Goal: Task Accomplishment & Management: Manage account settings

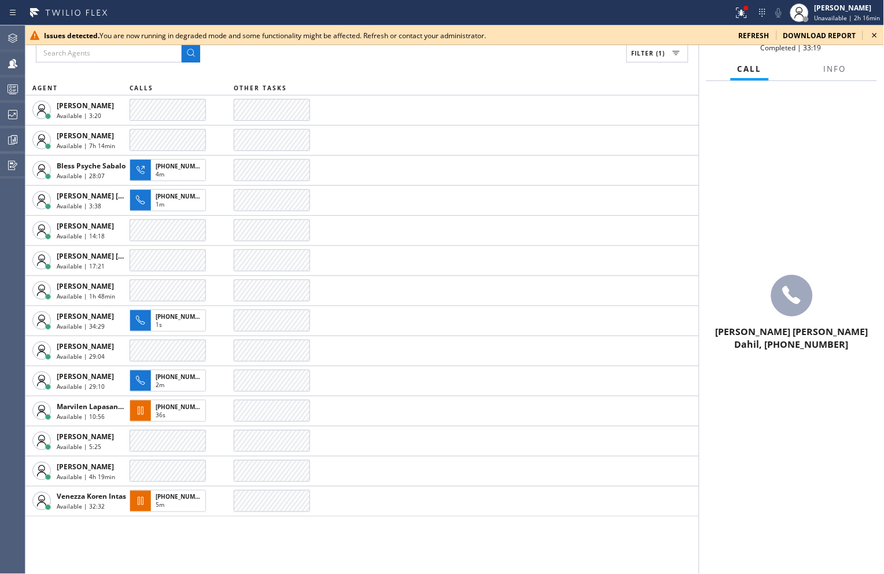
click at [871, 36] on icon at bounding box center [875, 35] width 14 height 14
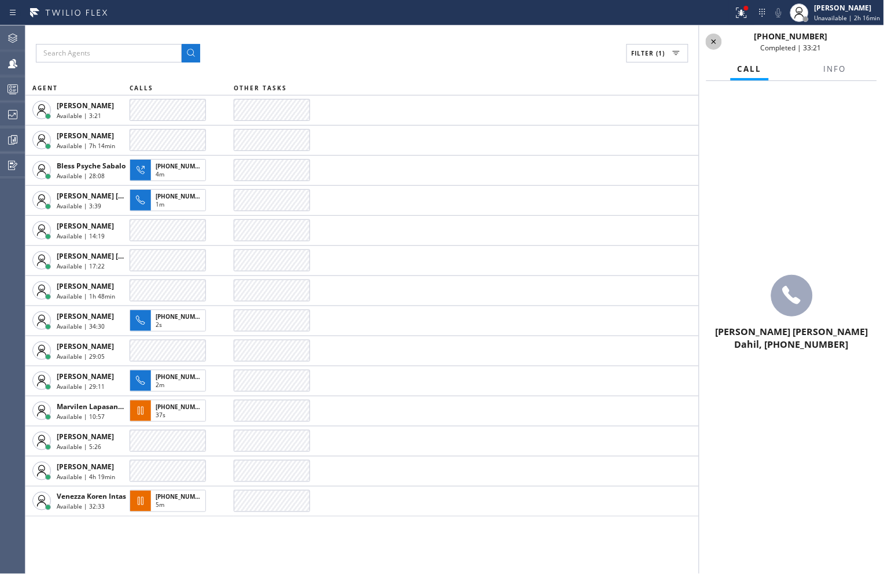
click at [714, 41] on icon at bounding box center [714, 41] width 5 height 5
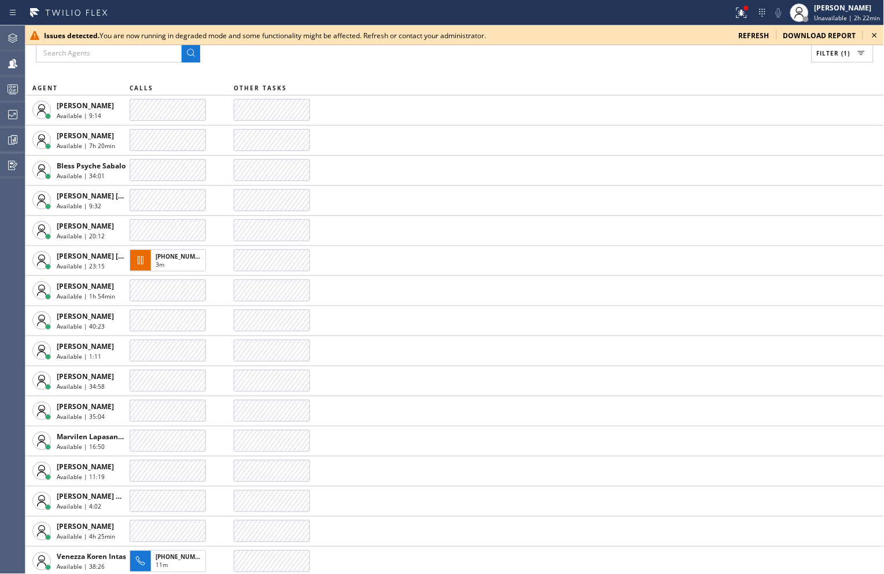
click at [878, 35] on icon at bounding box center [875, 35] width 14 height 14
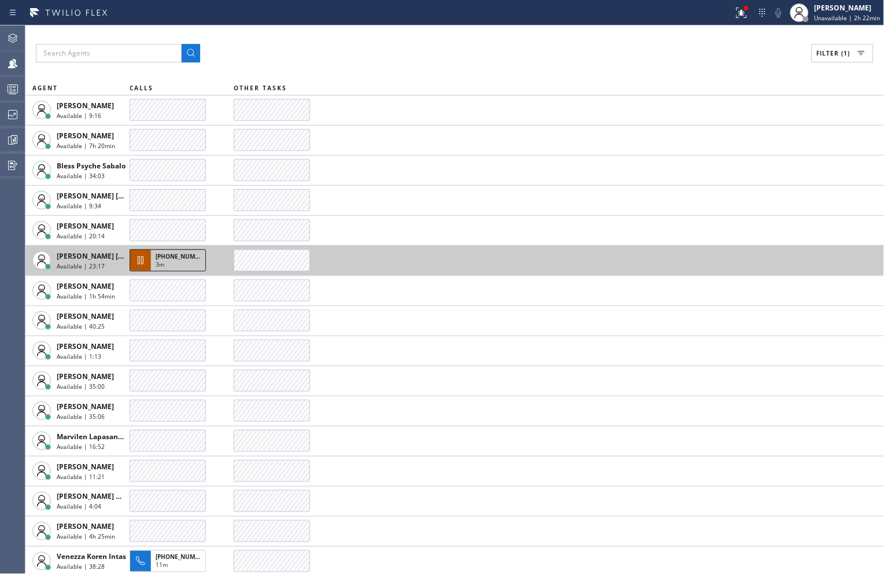
scroll to position [2, 0]
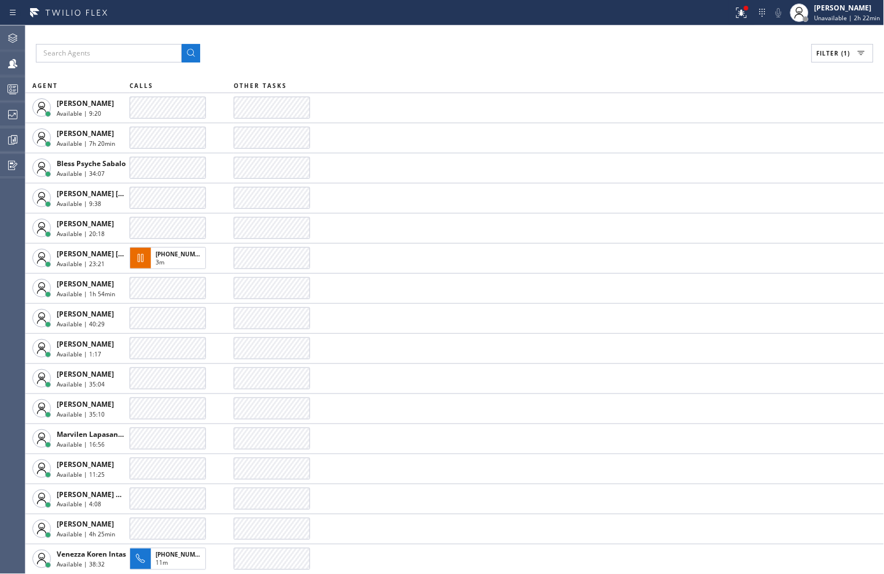
click at [307, 47] on div "Filter (1)" at bounding box center [455, 53] width 838 height 19
click at [735, 62] on div "Filter (1) AGENT CALLS OTHER TASKS [PERSON_NAME] Available | 13:24 [PERSON_NAME…" at bounding box center [454, 299] width 859 height 549
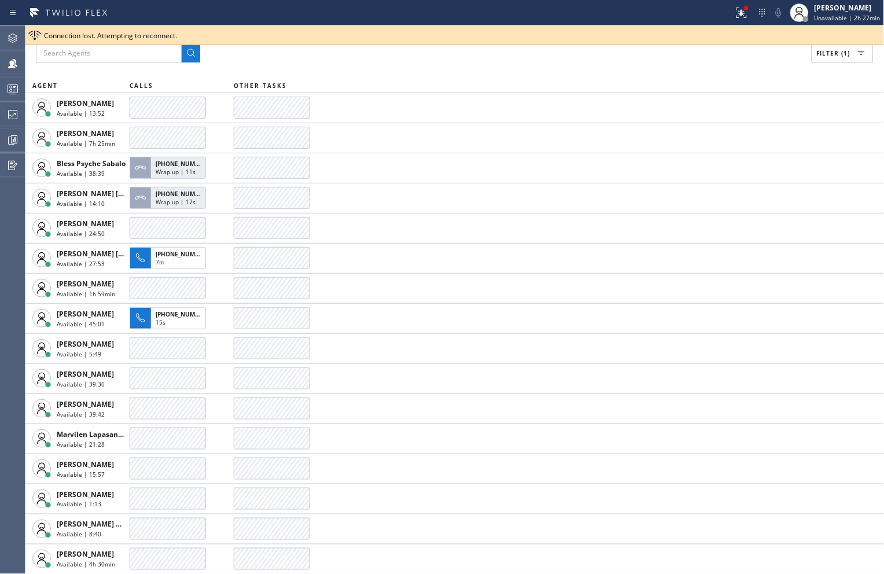
click at [814, 32] on div "Connection lost. Attempting to reconnect." at bounding box center [462, 36] width 836 height 10
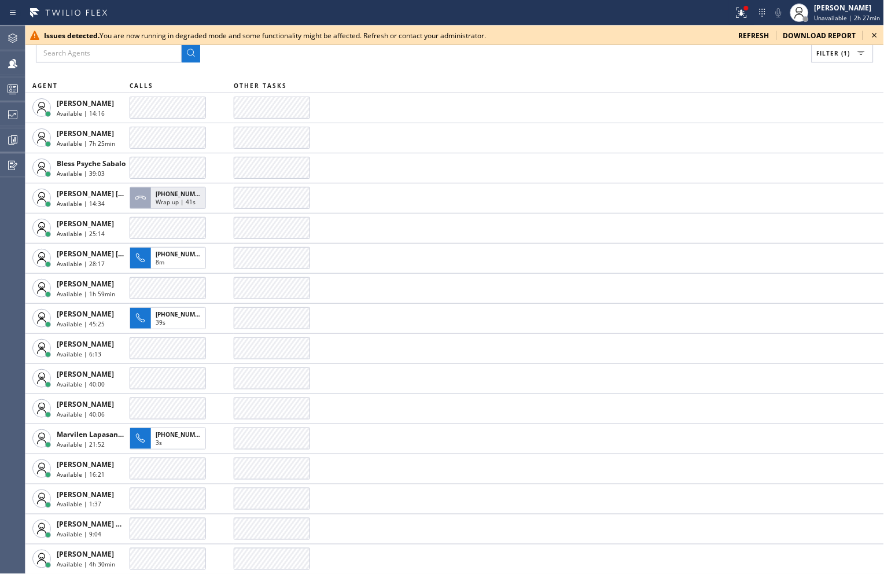
drag, startPoint x: 658, startPoint y: 73, endPoint x: 875, endPoint y: 67, distance: 217.1
click at [660, 73] on div "Filter (1) AGENT CALLS OTHER TASKS [PERSON_NAME] Available | 14:16 [PERSON_NAME…" at bounding box center [454, 299] width 859 height 549
click at [879, 35] on icon at bounding box center [875, 35] width 14 height 14
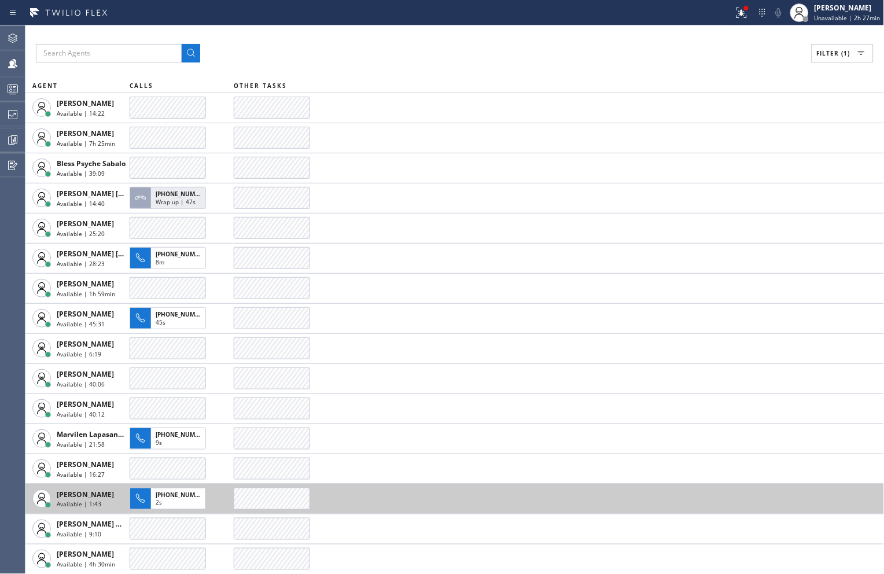
scroll to position [0, 0]
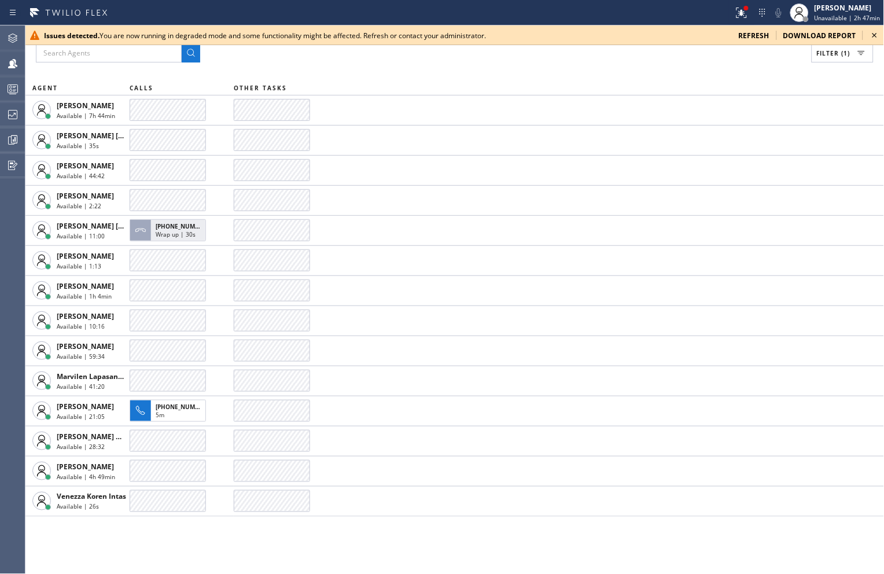
click at [875, 35] on icon at bounding box center [875, 35] width 5 height 5
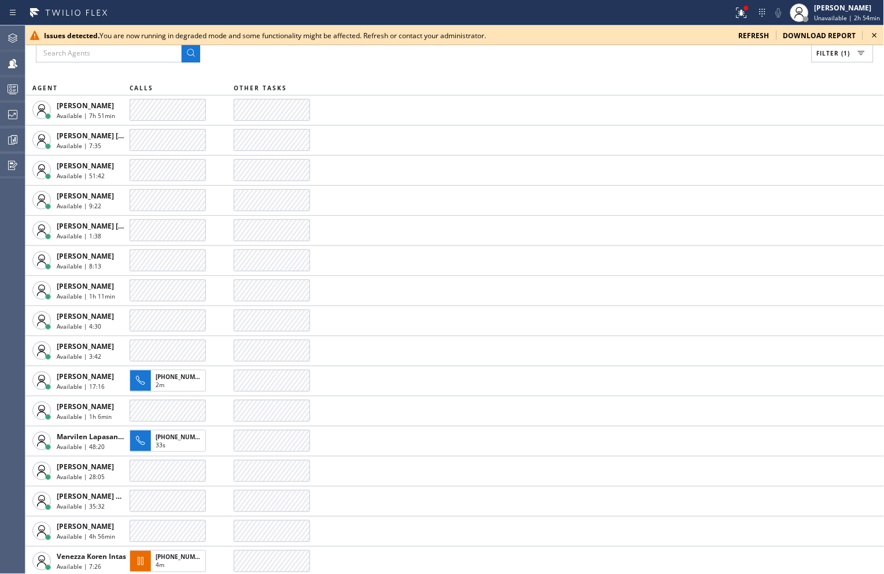
click at [878, 36] on icon at bounding box center [875, 35] width 14 height 14
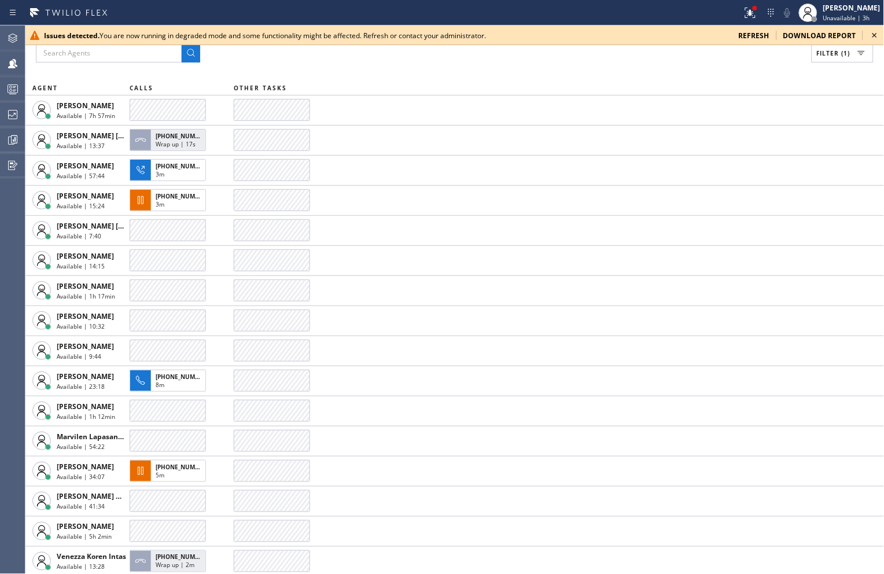
click at [875, 36] on icon at bounding box center [875, 35] width 5 height 5
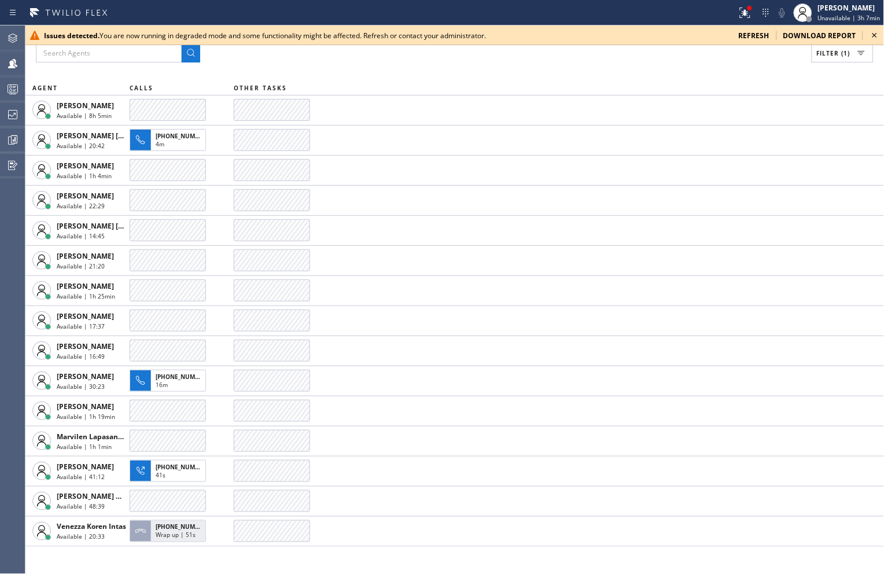
click at [874, 35] on icon at bounding box center [875, 35] width 5 height 5
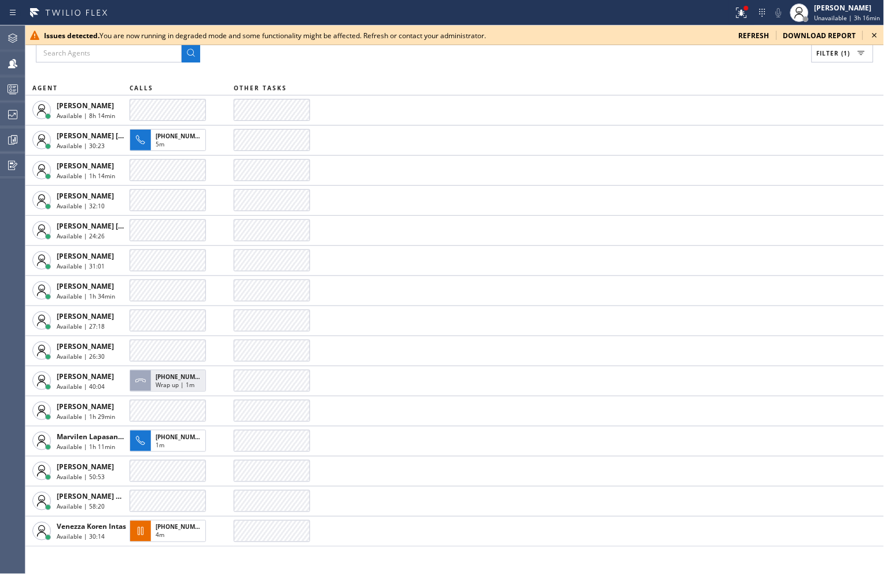
click at [873, 32] on icon at bounding box center [875, 35] width 14 height 14
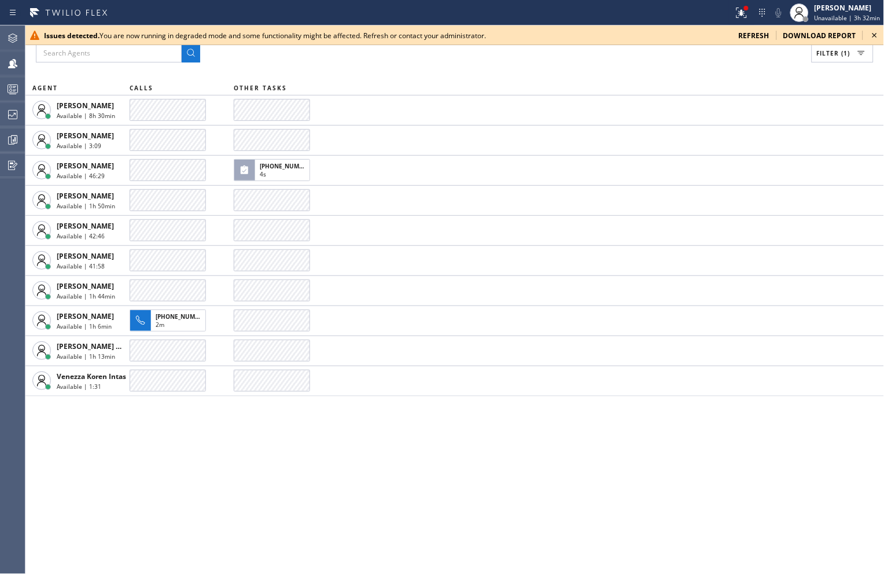
click at [872, 32] on icon at bounding box center [875, 35] width 14 height 14
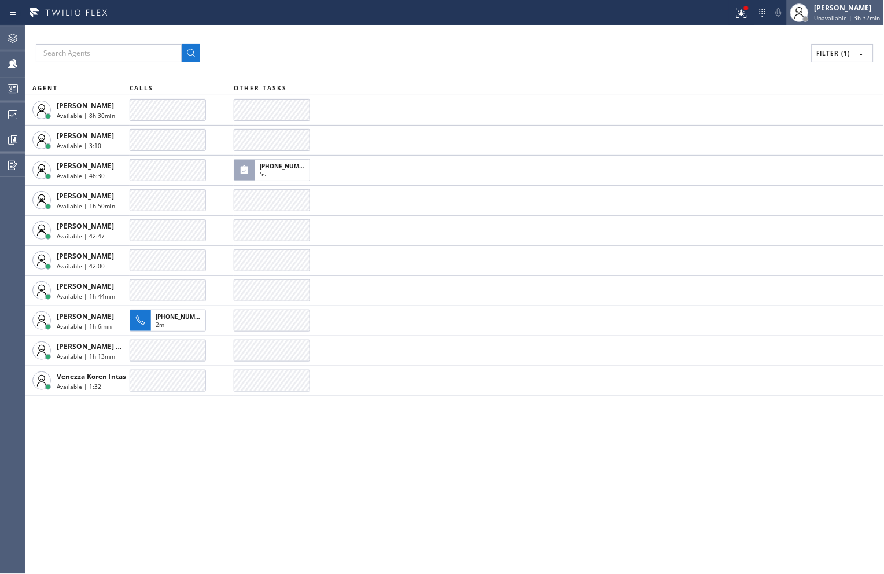
click at [828, 6] on div "[PERSON_NAME]" at bounding box center [848, 8] width 66 height 10
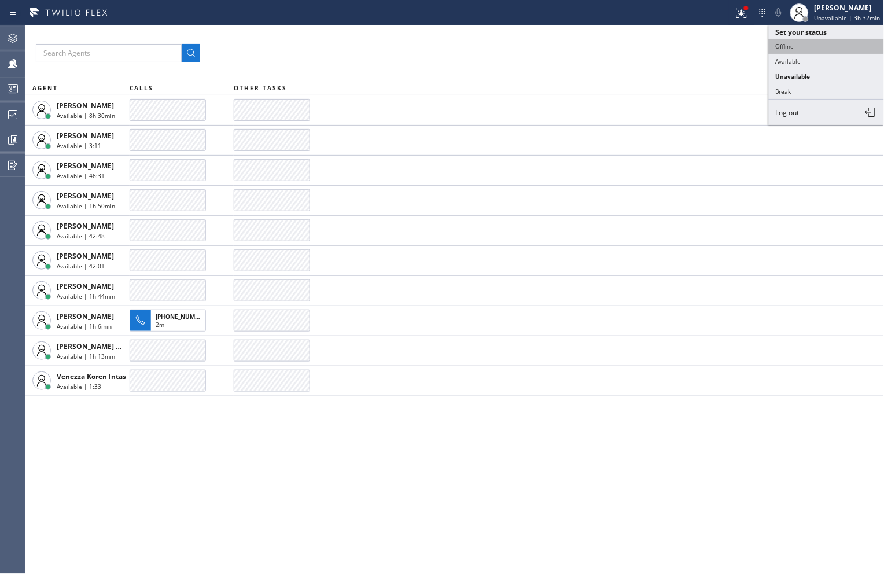
click at [793, 49] on button "Offline" at bounding box center [827, 46] width 116 height 15
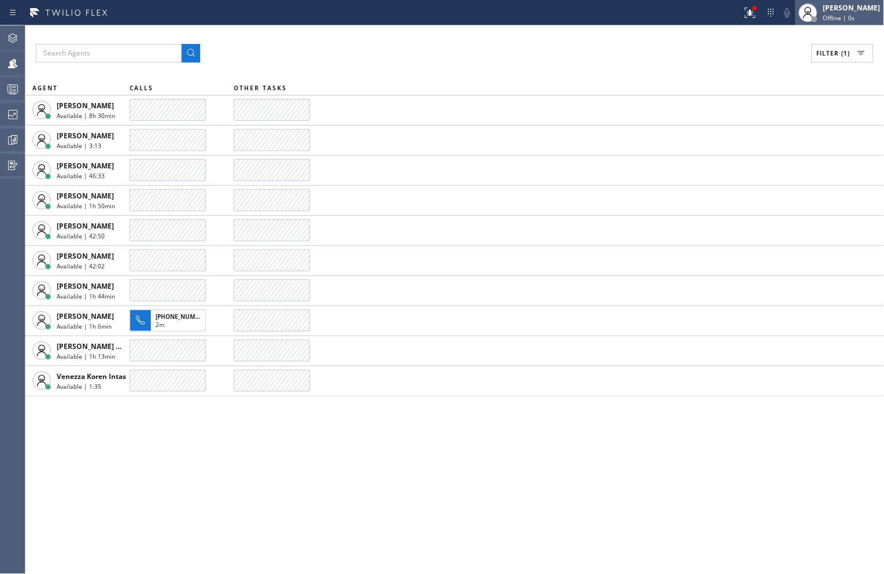
click at [828, 9] on div "[PERSON_NAME]" at bounding box center [851, 8] width 57 height 10
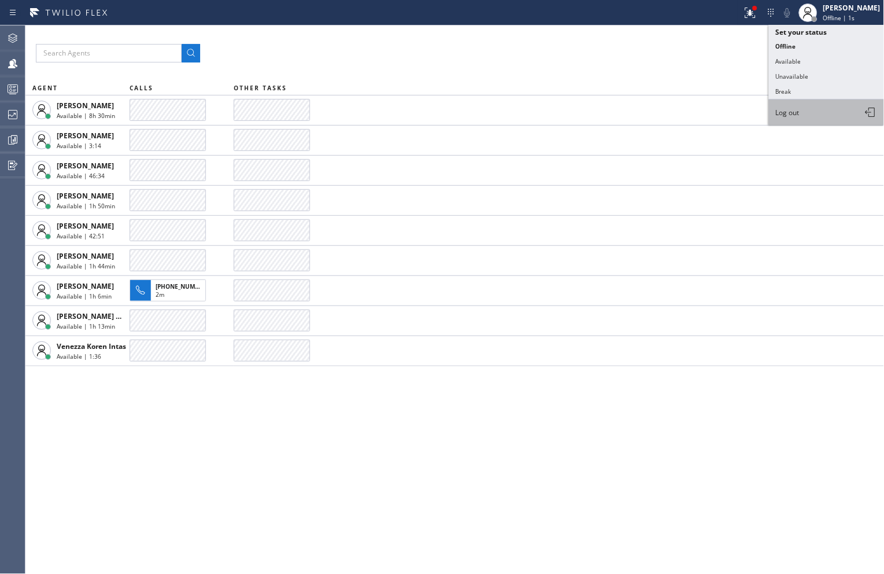
click at [794, 117] on span "Log out" at bounding box center [788, 113] width 24 height 10
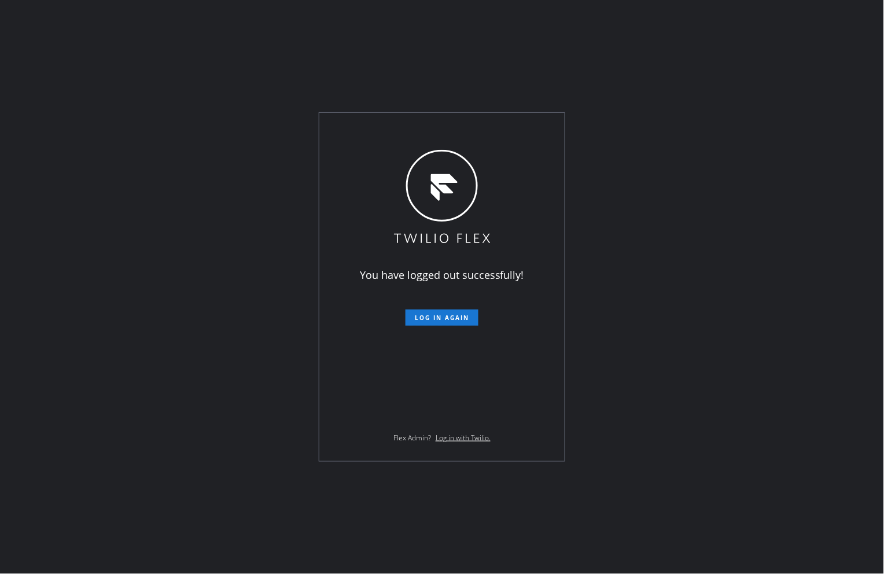
click at [677, 329] on div "You have logged out successfully! Log in again Flex Admin? Log in with Twilio." at bounding box center [442, 287] width 884 height 574
